Goal: Check status: Check status

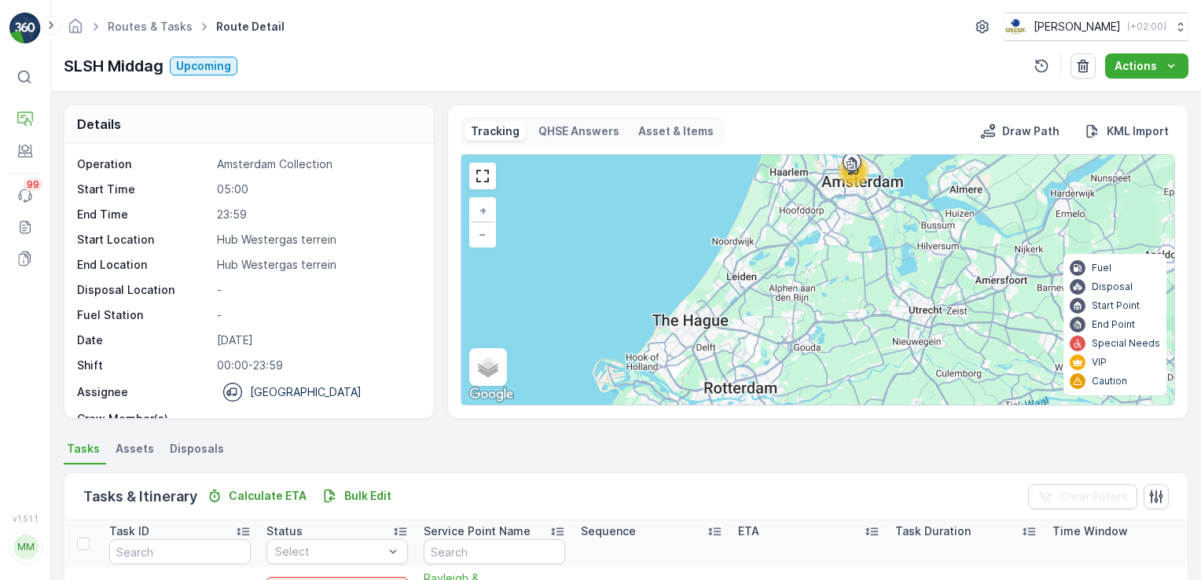
scroll to position [49, 0]
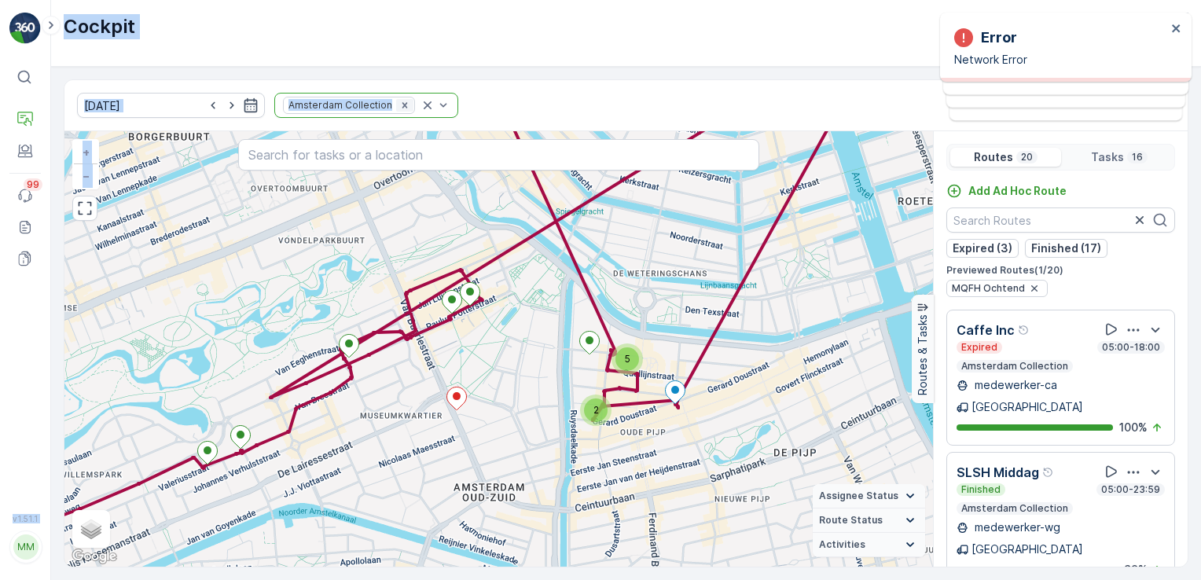
click at [399, 105] on icon "Remove Amsterdam Collection" at bounding box center [404, 105] width 11 height 11
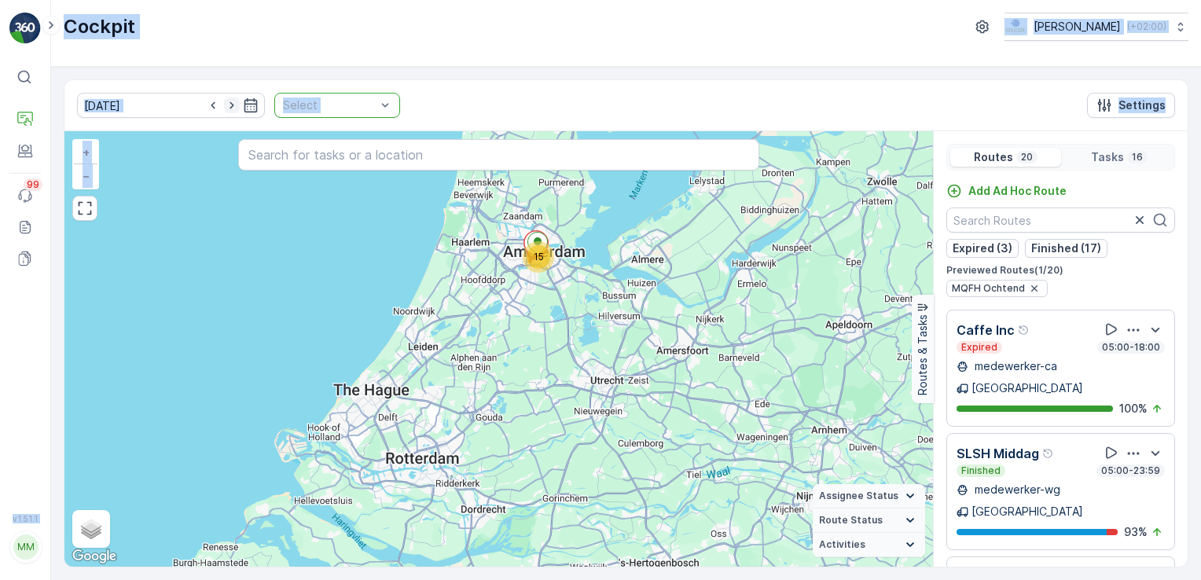
click at [224, 104] on icon "button" at bounding box center [232, 105] width 16 height 16
type input "[DATE]"
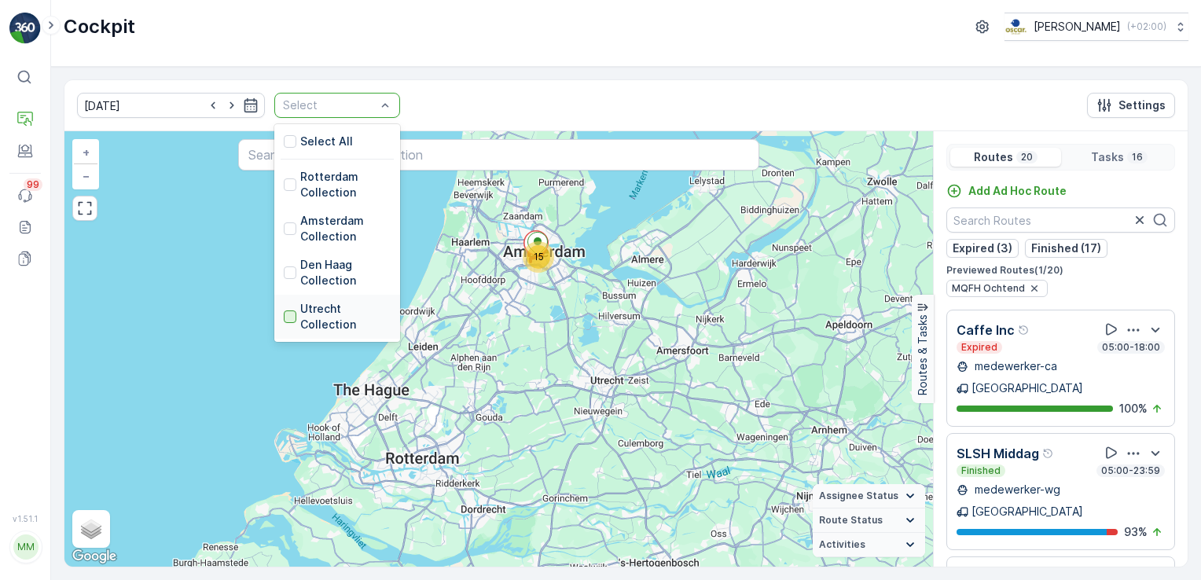
click at [284, 313] on div at bounding box center [290, 316] width 13 height 13
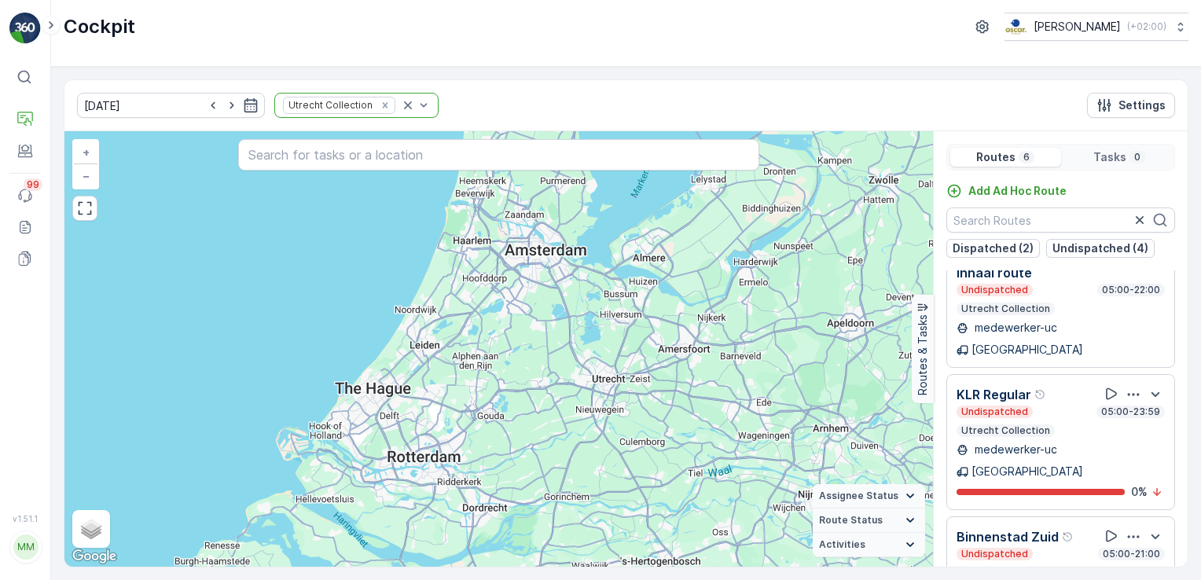
scroll to position [330, 0]
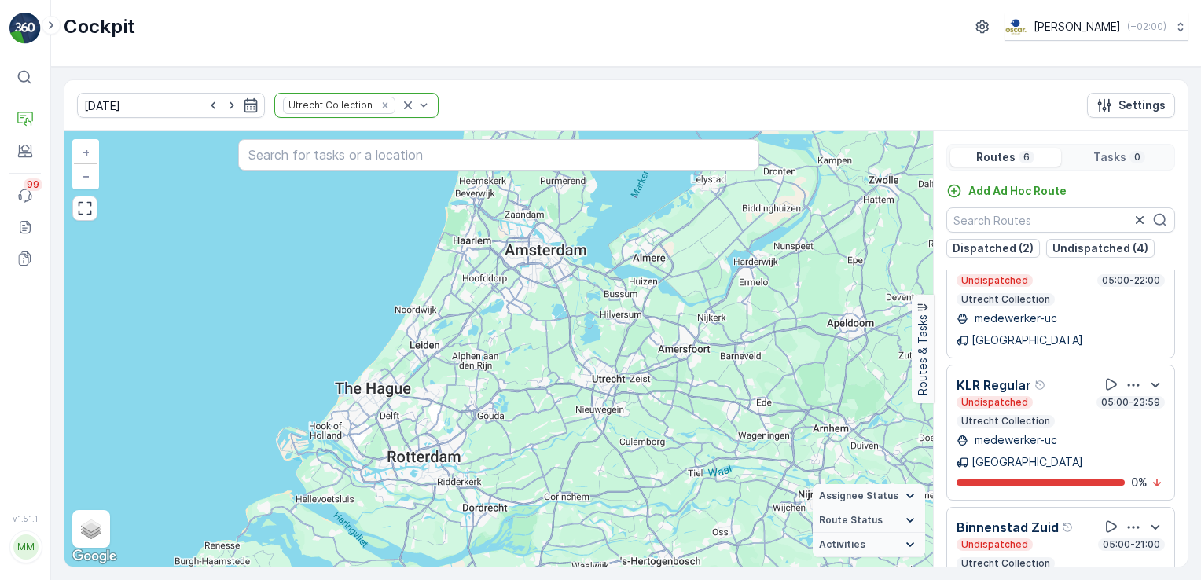
click at [998, 376] on p "KLR Regular" at bounding box center [994, 385] width 75 height 19
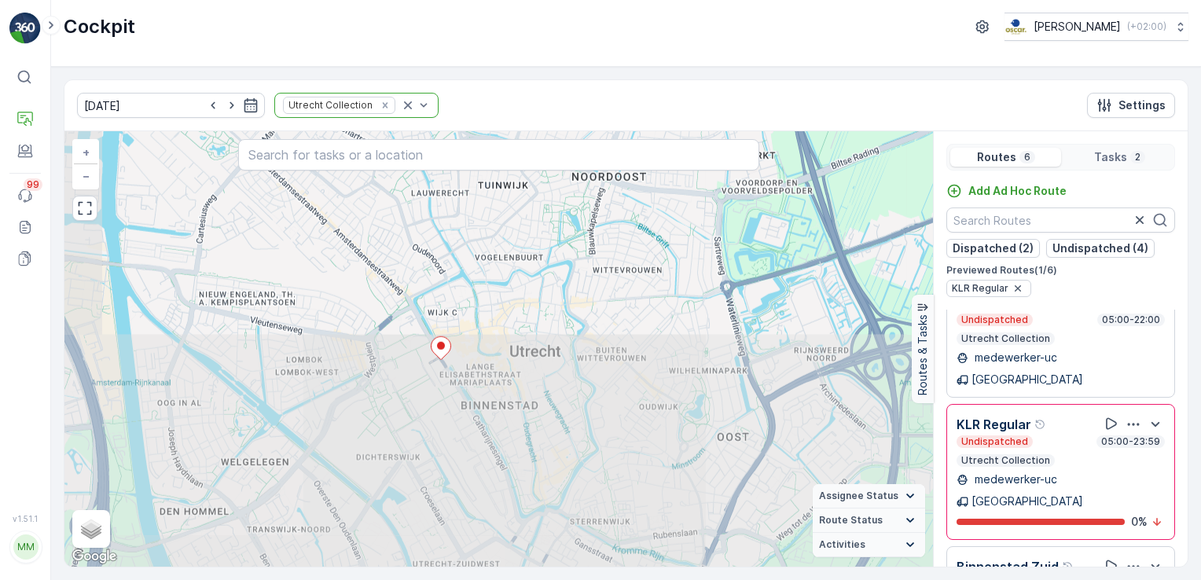
drag, startPoint x: 453, startPoint y: 472, endPoint x: 549, endPoint y: 181, distance: 307.0
click at [549, 181] on div "+ − Satellite Roadmap Terrain Hybrid Leaflet Keyboard shortcuts Map Data Map da…" at bounding box center [498, 348] width 869 height 435
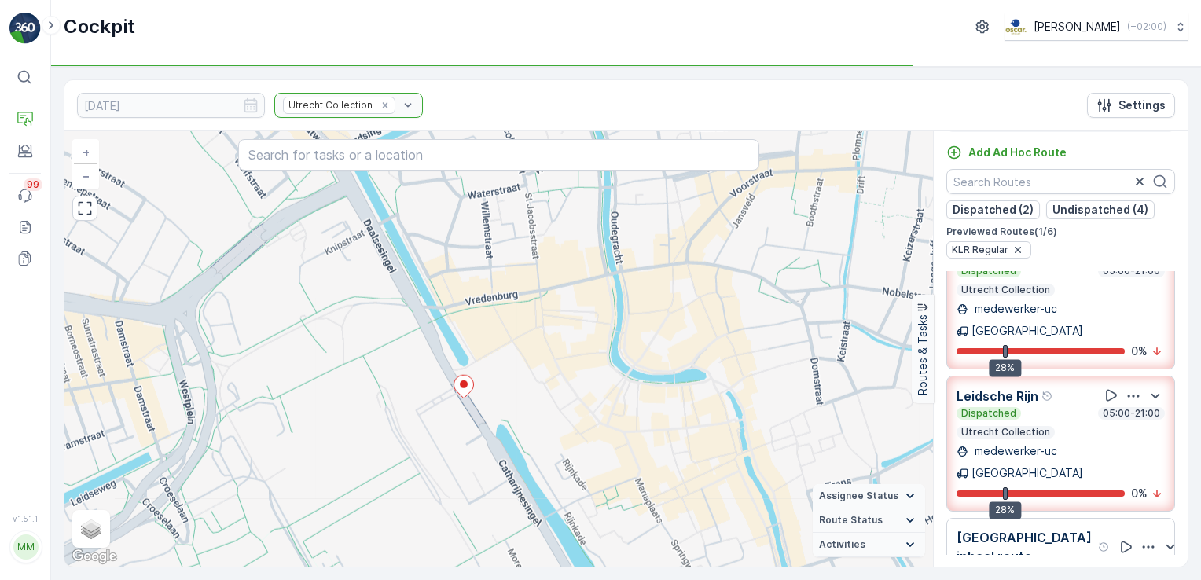
scroll to position [0, 0]
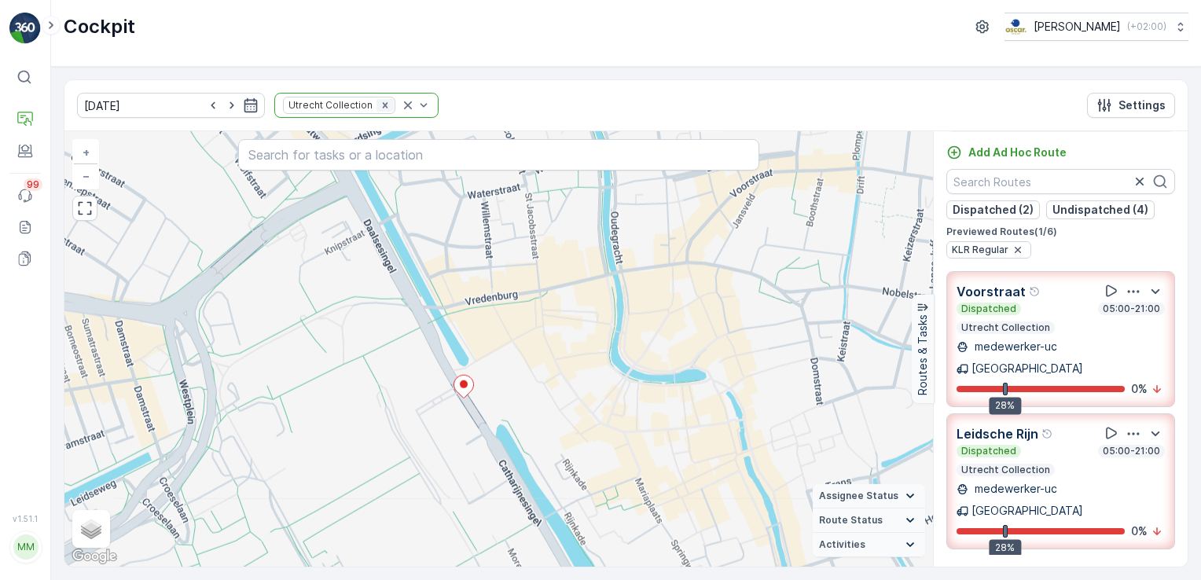
click at [380, 105] on icon "Remove Utrecht Collection" at bounding box center [385, 105] width 11 height 11
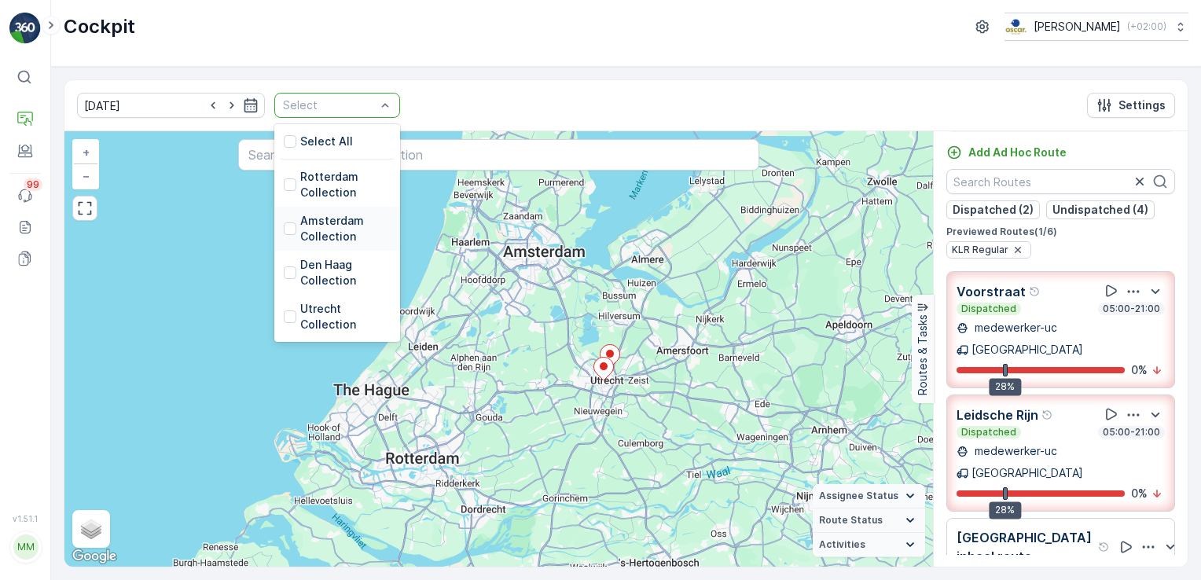
click at [284, 219] on div "Amsterdam Collection" at bounding box center [337, 228] width 107 height 31
